Goal: Book appointment/travel/reservation

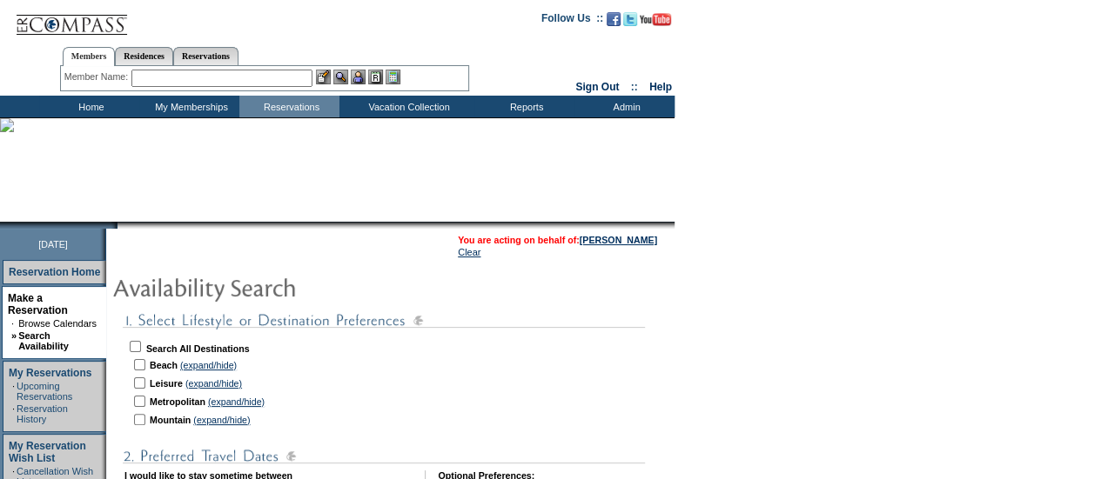
click at [137, 346] on td "Search All Destinations" at bounding box center [439, 346] width 626 height 17
click at [140, 346] on input "checkbox" at bounding box center [135, 346] width 11 height 11
checkbox input "true"
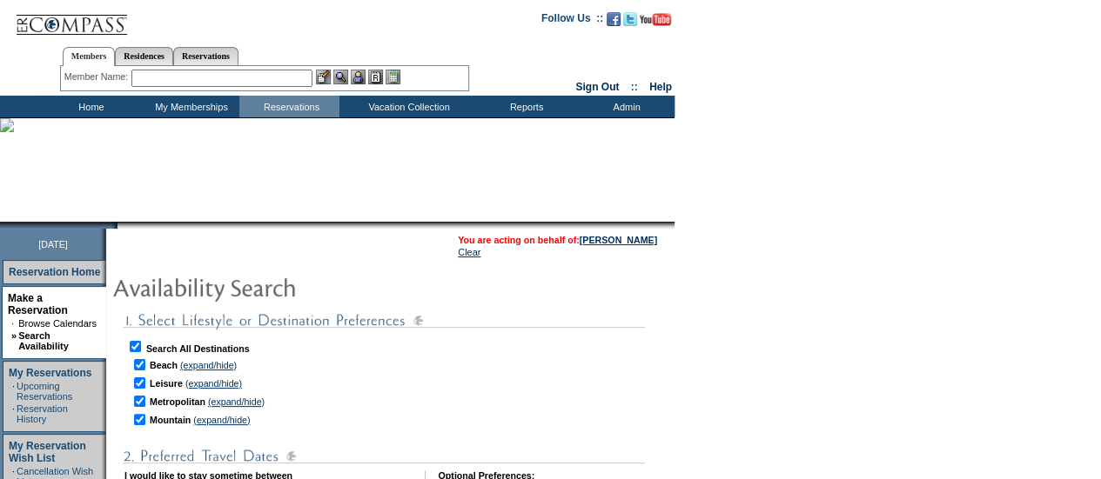
checkbox input "true"
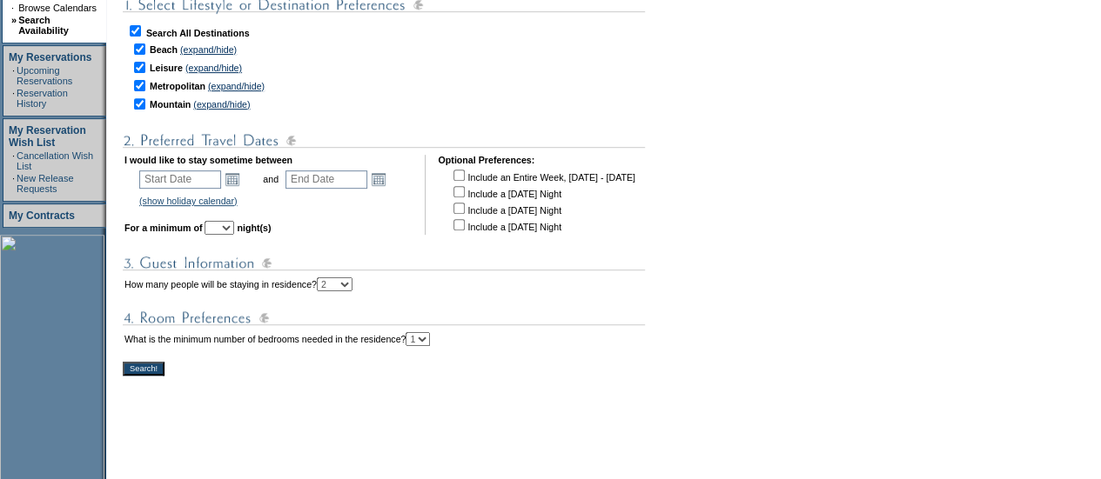
scroll to position [357, 0]
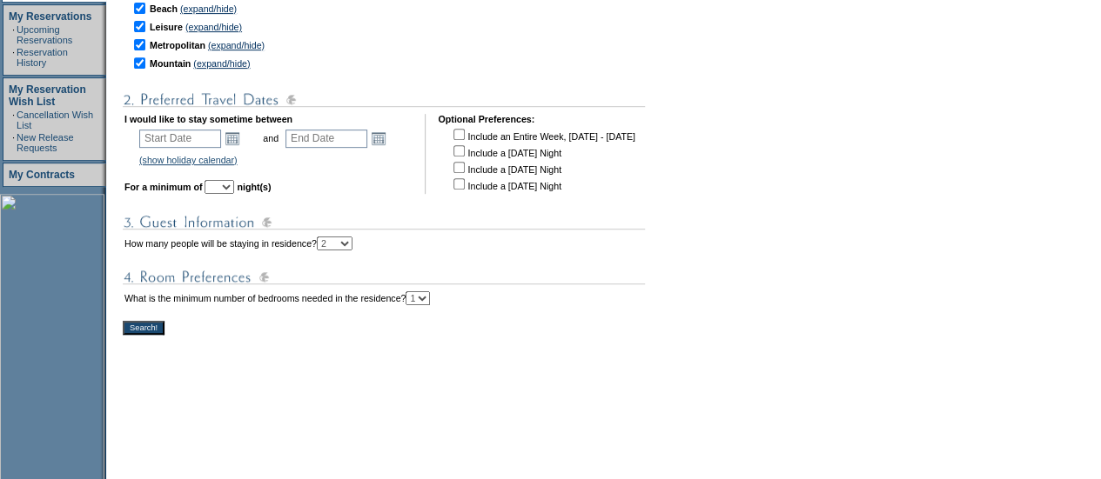
click at [432, 307] on table "What is the minimum number of bedrooms needed in the residence? 1 2 3 4" at bounding box center [277, 298] width 309 height 17
click at [430, 302] on select "1 2 3 4" at bounding box center [417, 298] width 24 height 14
select select "3"
click at [430, 295] on select "1 2 3 4" at bounding box center [417, 298] width 24 height 14
click at [240, 138] on link "Open the calendar popup." at bounding box center [232, 138] width 19 height 19
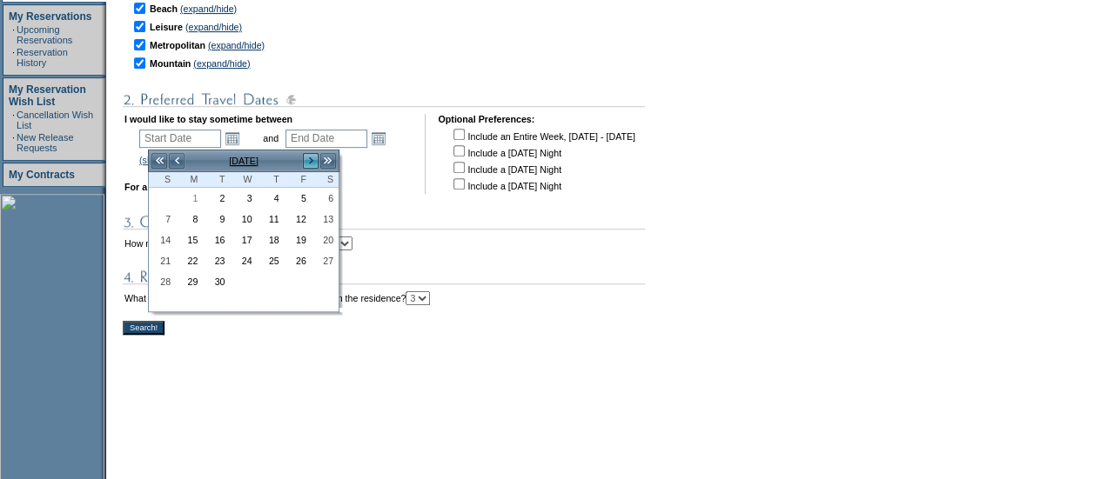
click at [313, 163] on link ">" at bounding box center [310, 160] width 17 height 17
click at [312, 164] on link ">" at bounding box center [310, 160] width 17 height 17
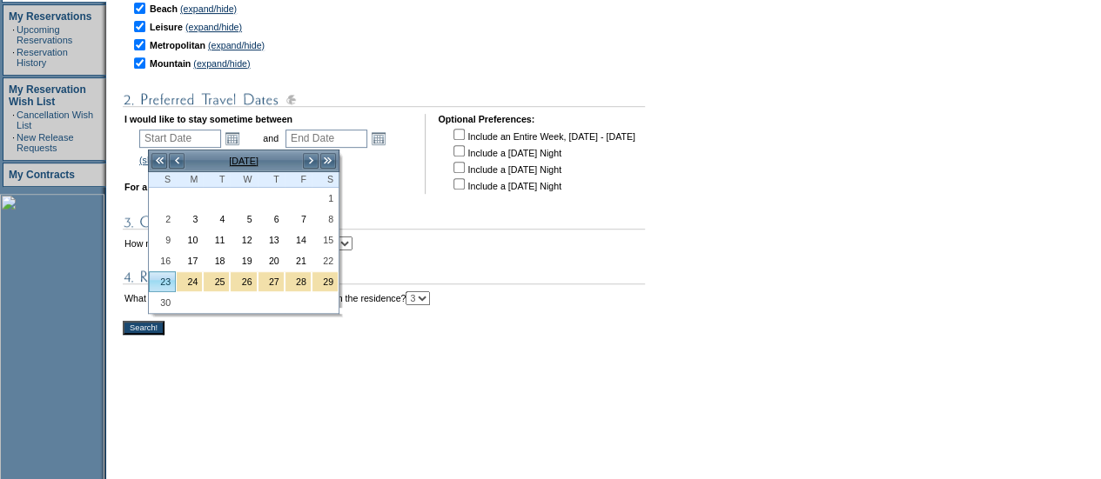
click at [164, 272] on link "23" at bounding box center [162, 281] width 25 height 19
type input "[DATE]"
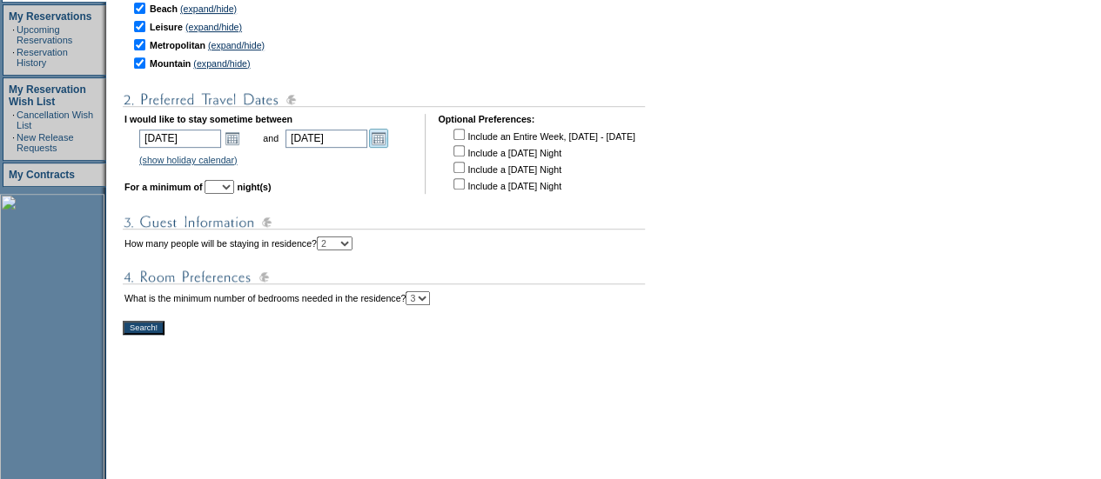
click at [388, 144] on link "Open the calendar popup." at bounding box center [378, 138] width 19 height 19
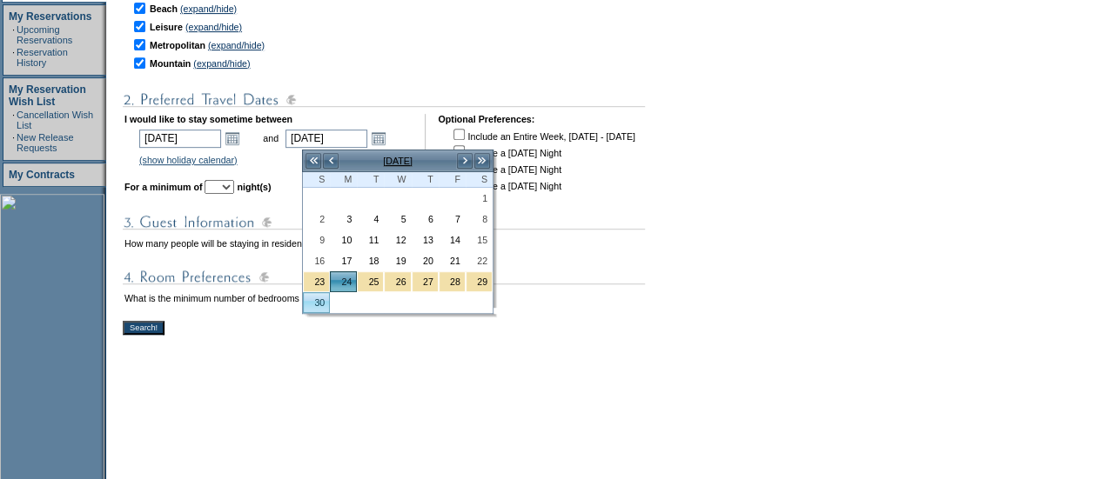
click at [319, 297] on link "30" at bounding box center [316, 302] width 25 height 19
type input "[DATE]"
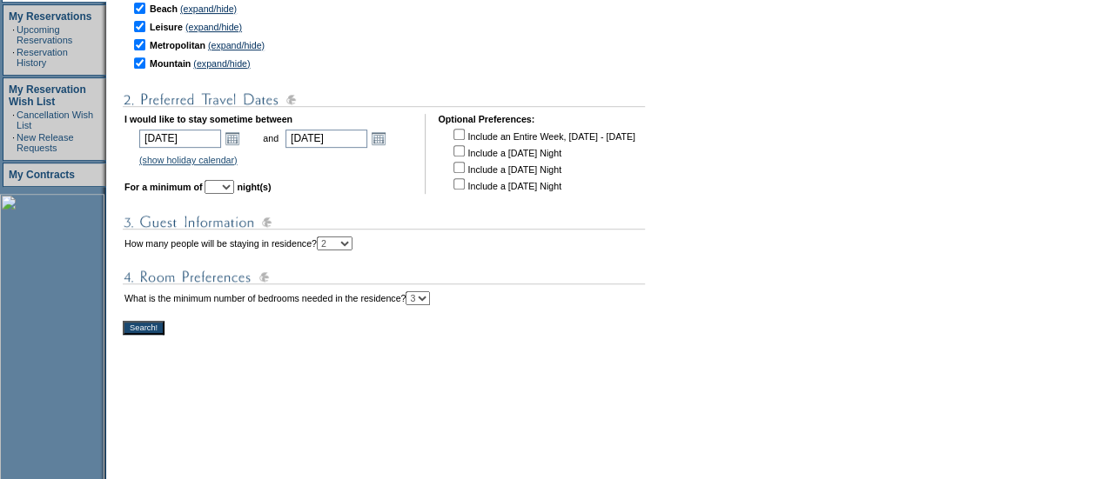
click at [254, 183] on td "I would like to stay sometime between [DATE] [DATE] Open the calendar popup. <<…" at bounding box center [268, 154] width 288 height 80
click at [234, 189] on select "1 2 3 4 5 6 7 8 9 10 11 12 13 14" at bounding box center [219, 187] width 30 height 14
select select "5"
click at [229, 184] on select "1 2 3 4 5 6 7 8 9 10 11 12 13 14" at bounding box center [219, 187] width 30 height 14
click at [151, 333] on input "Search!" at bounding box center [144, 328] width 42 height 14
